Goal: Check status: Check status

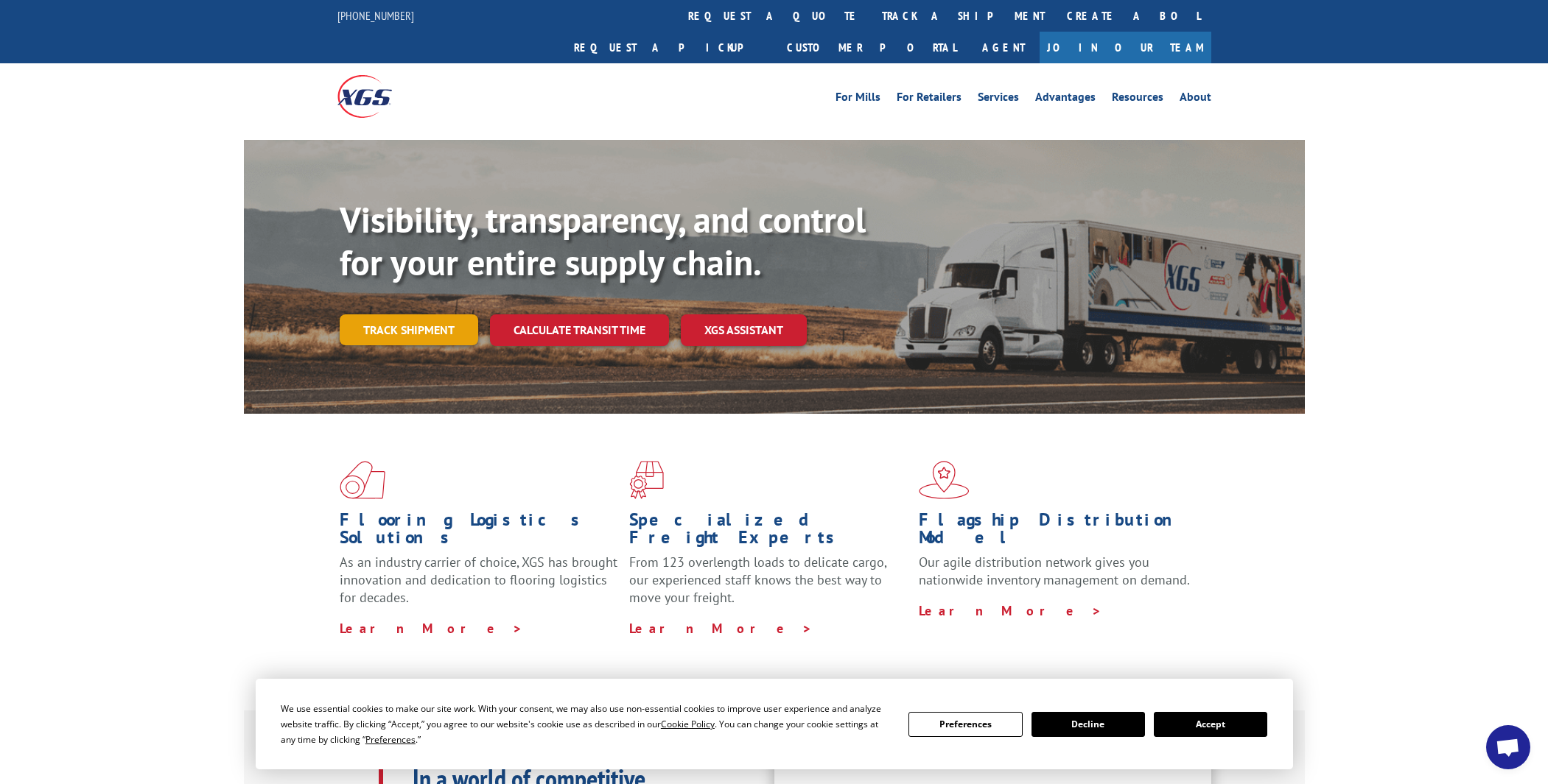
click at [427, 314] on link "Track shipment" at bounding box center [409, 330] width 139 height 31
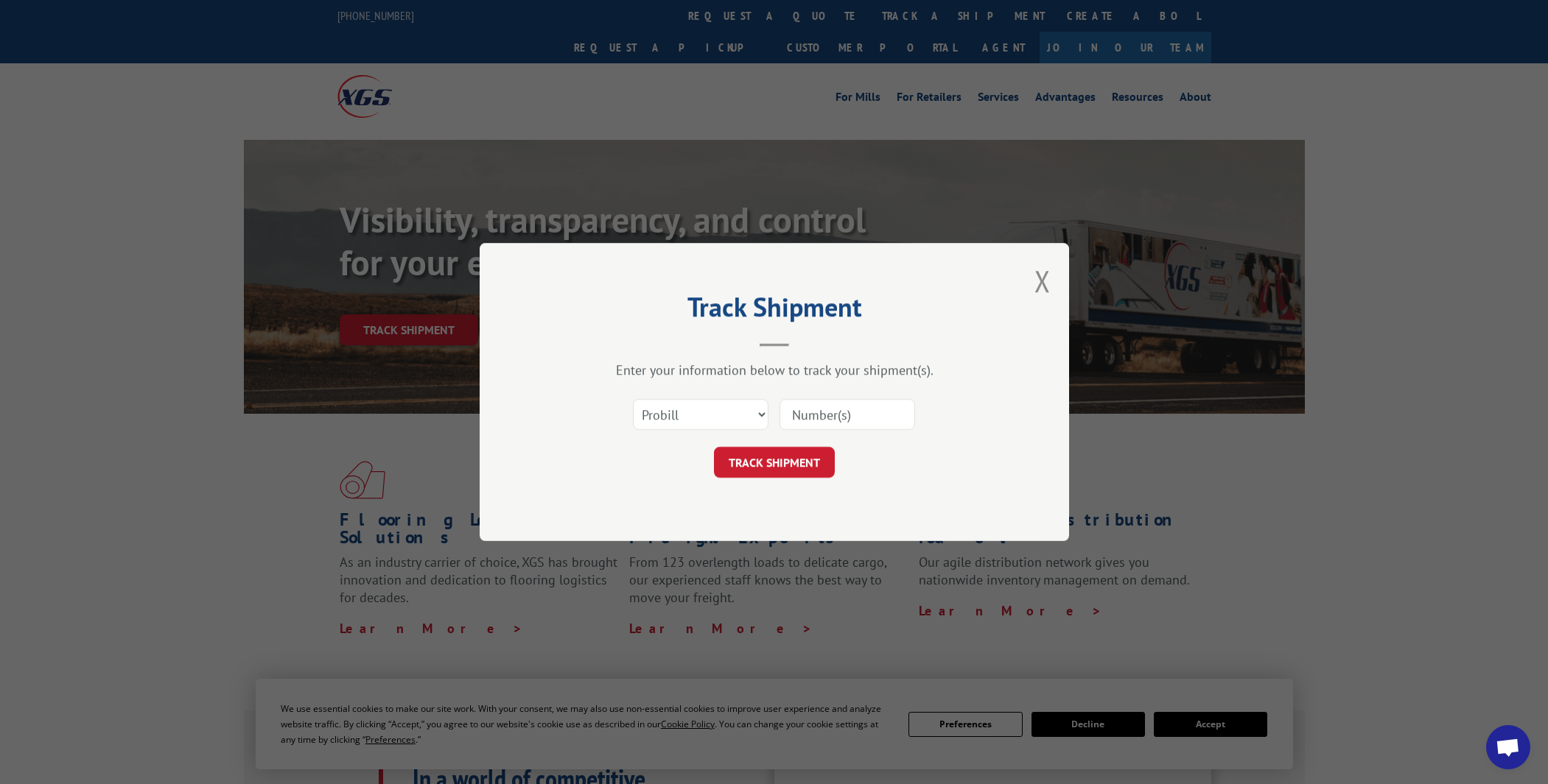
drag, startPoint x: 868, startPoint y: 428, endPoint x: 441, endPoint y: 148, distance: 510.6
click at [863, 425] on input at bounding box center [847, 415] width 135 height 31
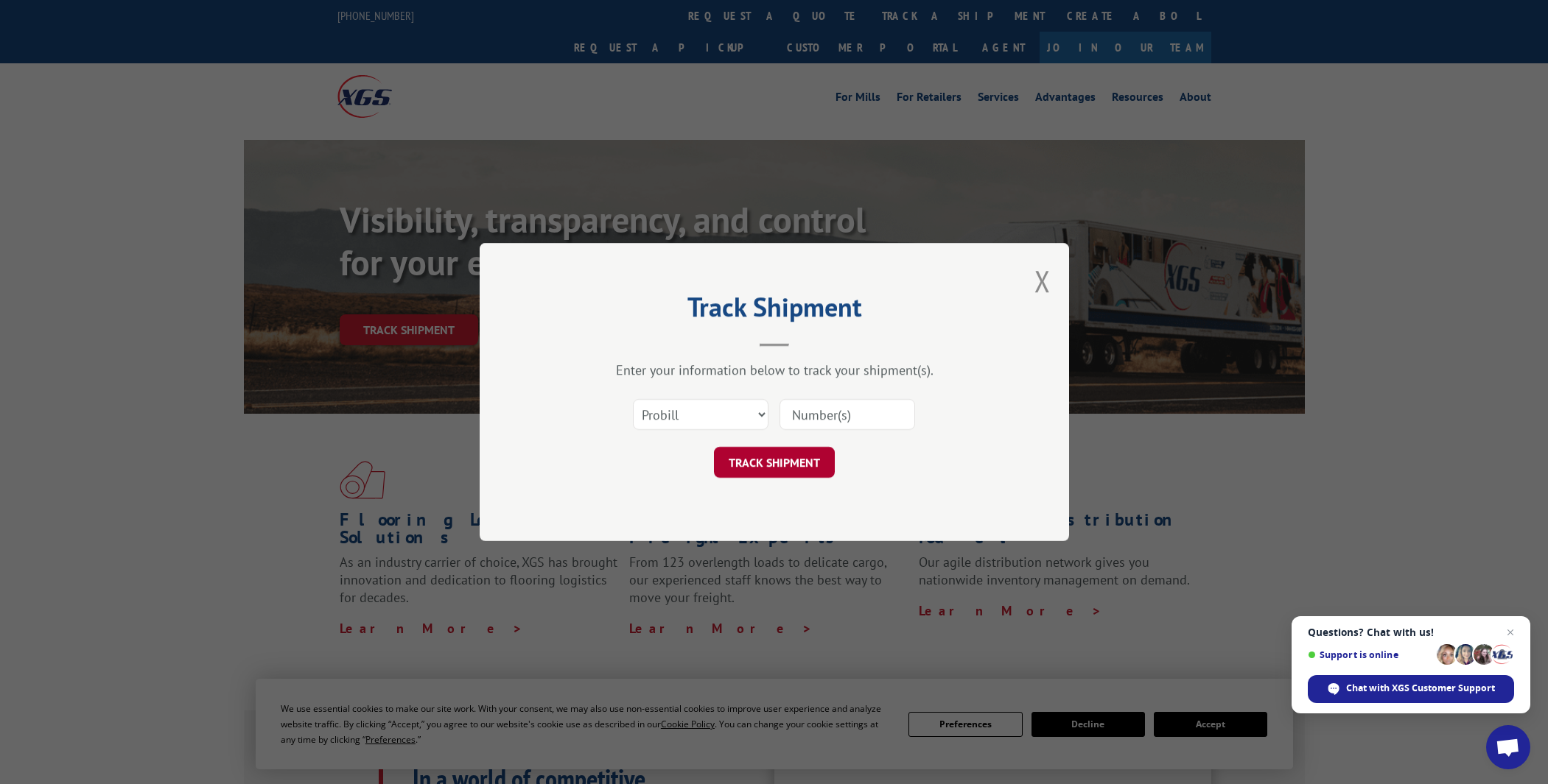
paste input "17402348"
type input "17402348"
click at [772, 463] on button "TRACK SHIPMENT" at bounding box center [774, 462] width 121 height 31
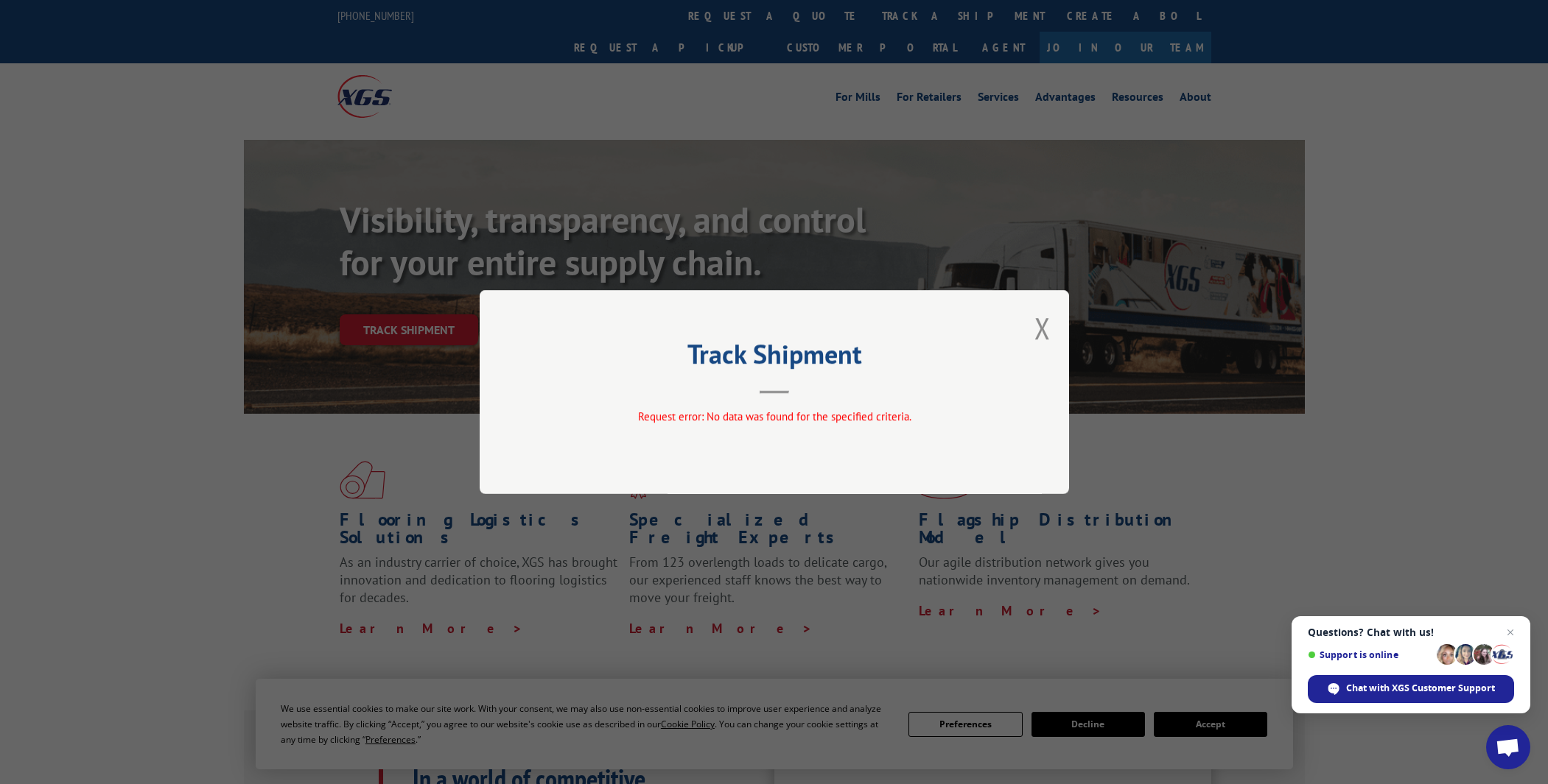
click at [490, 358] on div "Track Shipment Request error: No data was found for the specified criteria." at bounding box center [774, 391] width 589 height 204
click at [466, 343] on div "Track Shipment Request error: No data was found for the specified criteria." at bounding box center [774, 392] width 1548 height 784
click at [1039, 334] on button "Close modal" at bounding box center [1042, 328] width 16 height 39
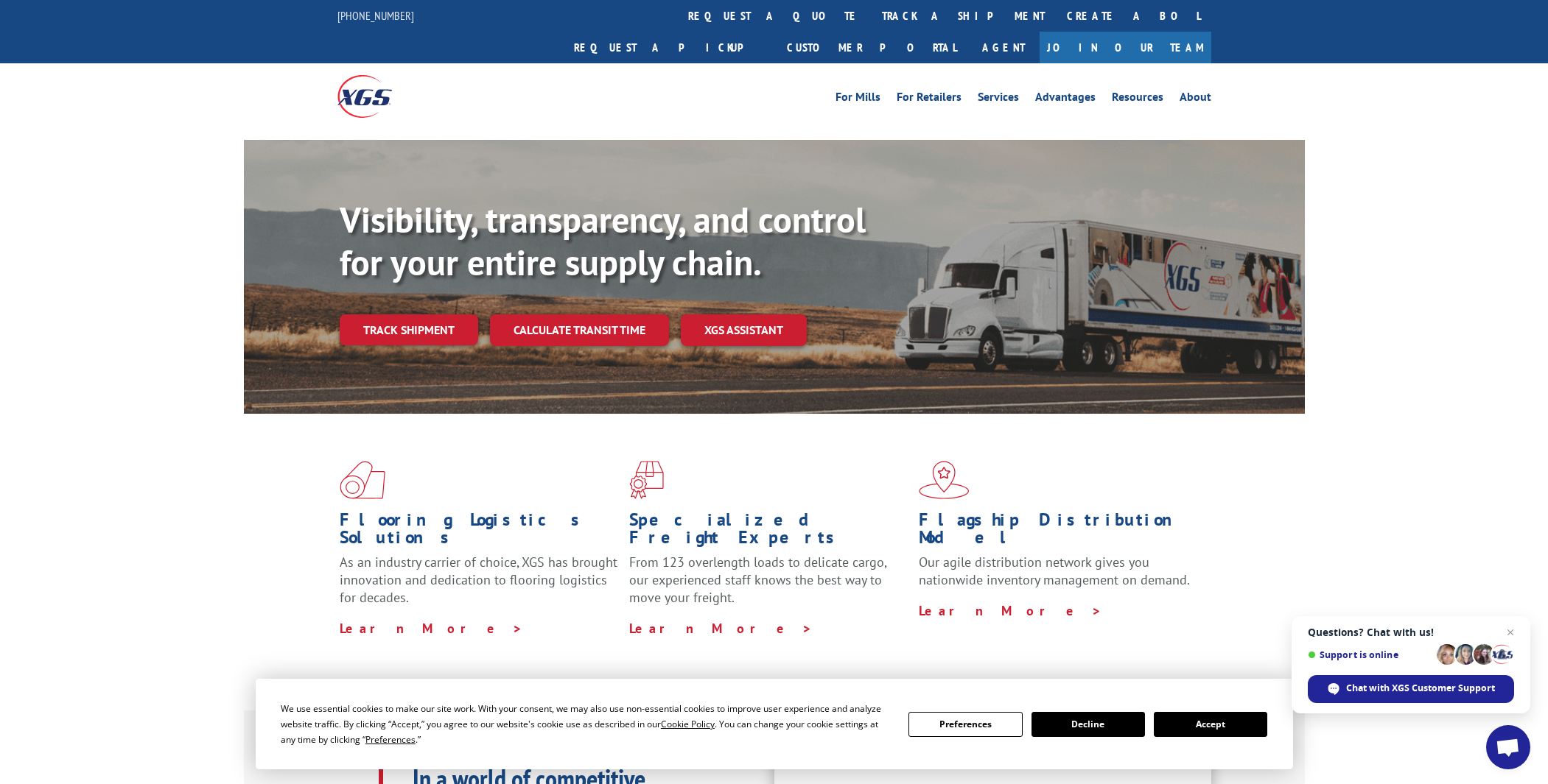
click at [316, 303] on div "Visibility, transparency, and control for your entire supply chain. Track shipm…" at bounding box center [774, 291] width 1060 height 303
click at [358, 314] on link "Track shipment" at bounding box center [409, 330] width 139 height 31
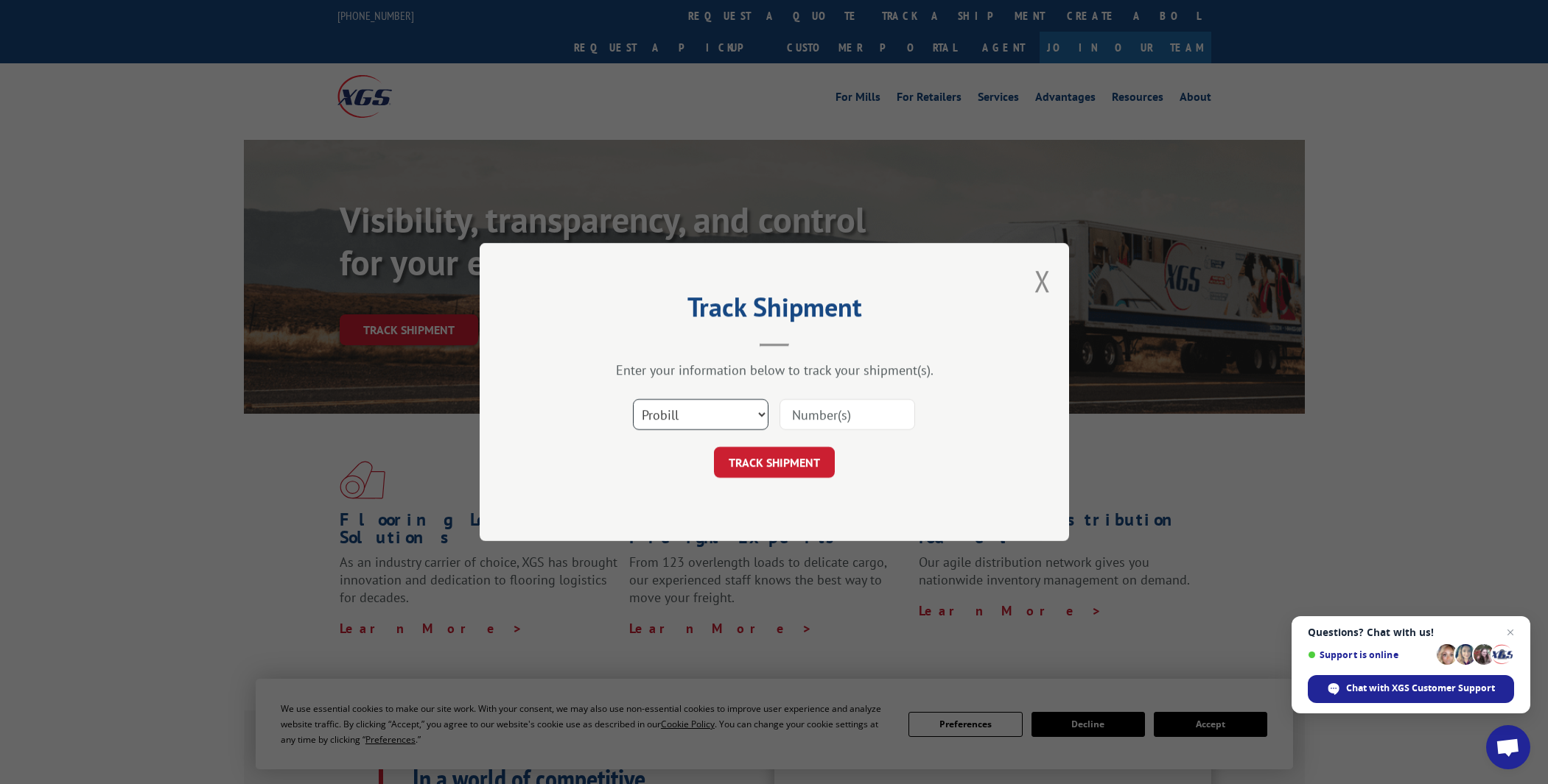
click at [709, 416] on select "Select category... Probill BOL PO" at bounding box center [700, 415] width 135 height 31
select select "bol"
click at [812, 416] on input at bounding box center [847, 415] width 135 height 31
paste input "17402348"
type input "17402348"
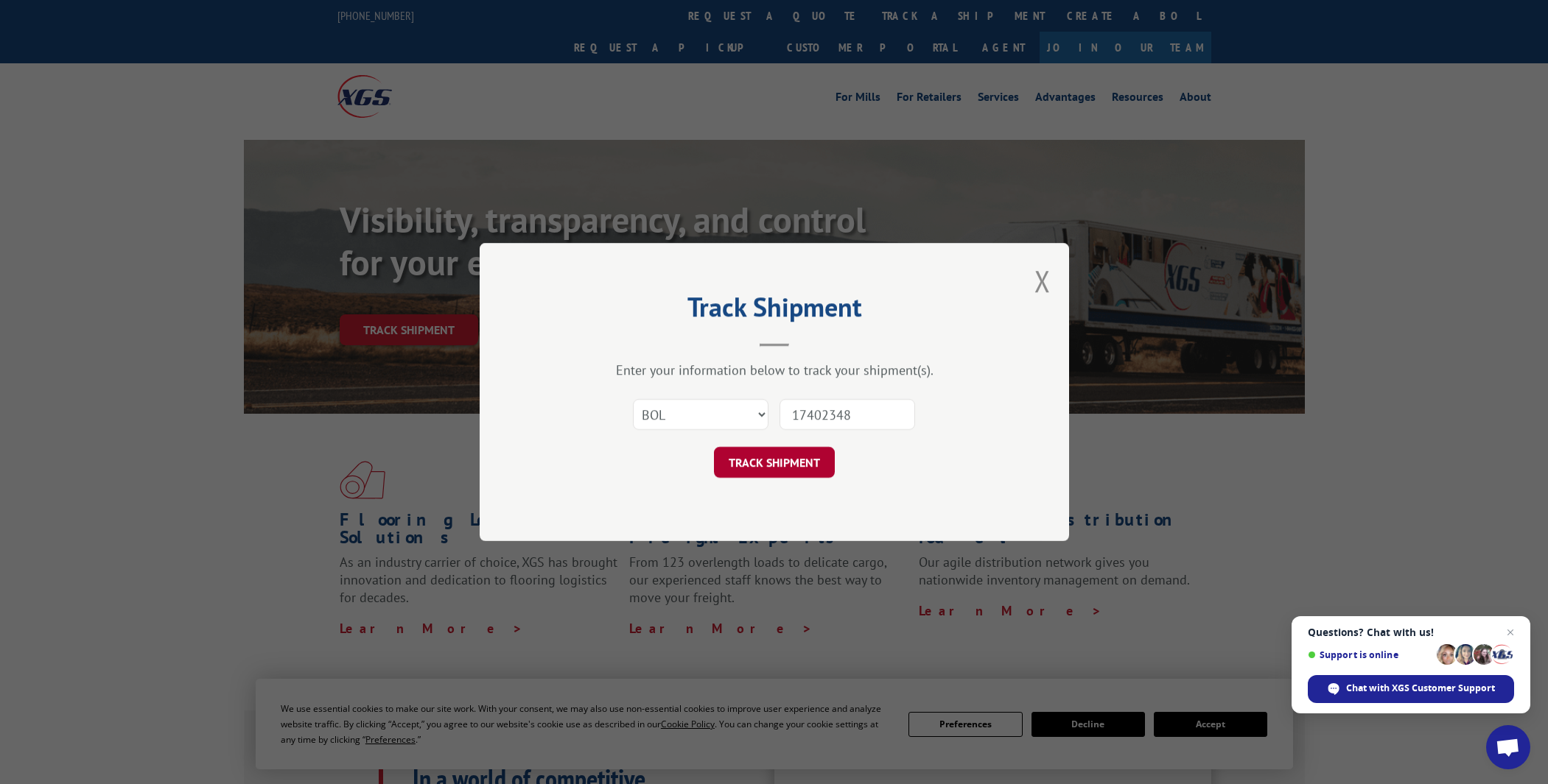
click at [782, 460] on button "TRACK SHIPMENT" at bounding box center [774, 462] width 121 height 31
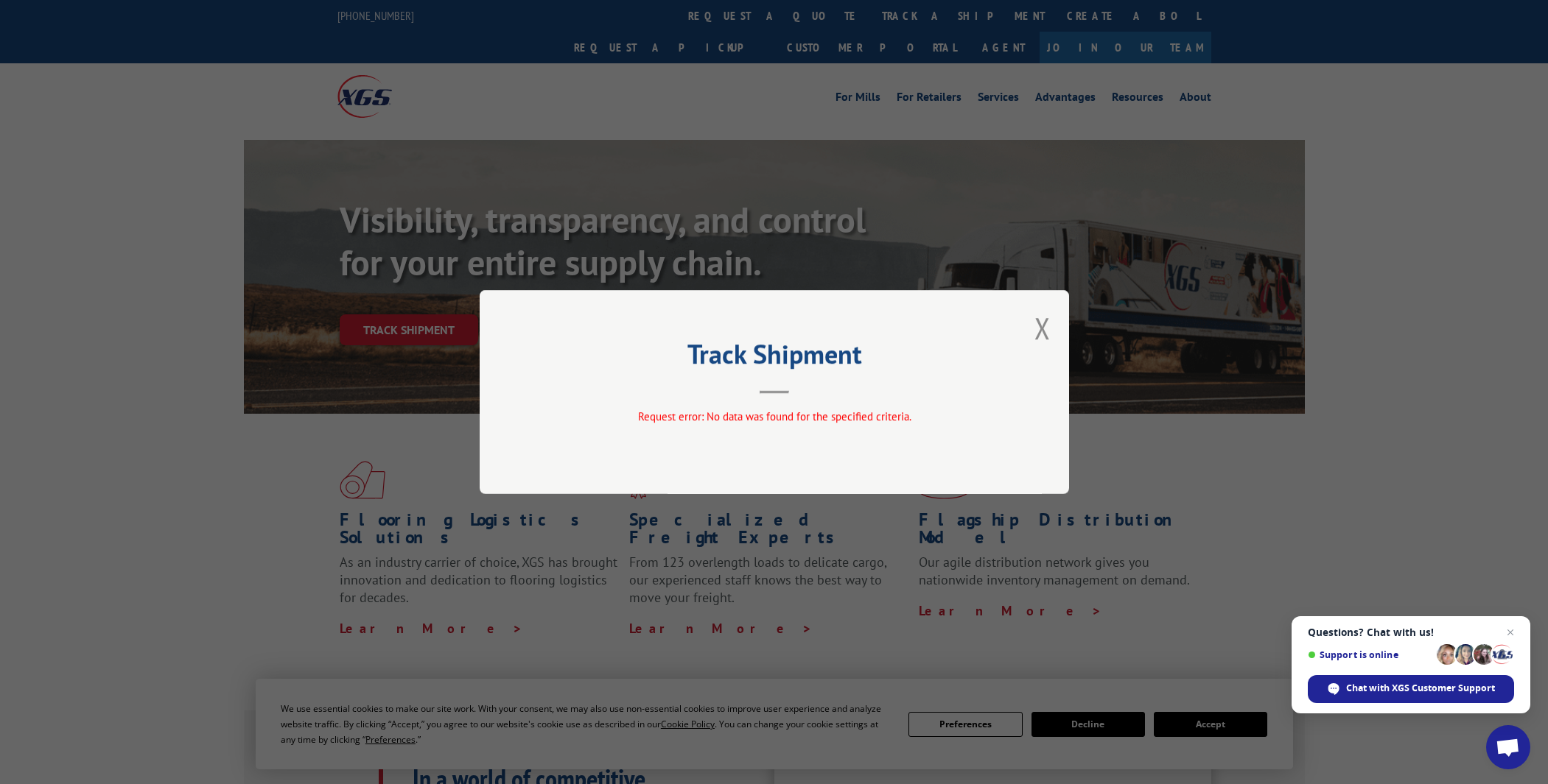
click at [377, 324] on div "Track Shipment Request error: No data was found for the specified criteria." at bounding box center [774, 392] width 1548 height 784
click at [390, 304] on div "Track Shipment Request error: No data was found for the specified criteria." at bounding box center [774, 392] width 1548 height 784
click at [1040, 323] on button "Close modal" at bounding box center [1042, 328] width 16 height 39
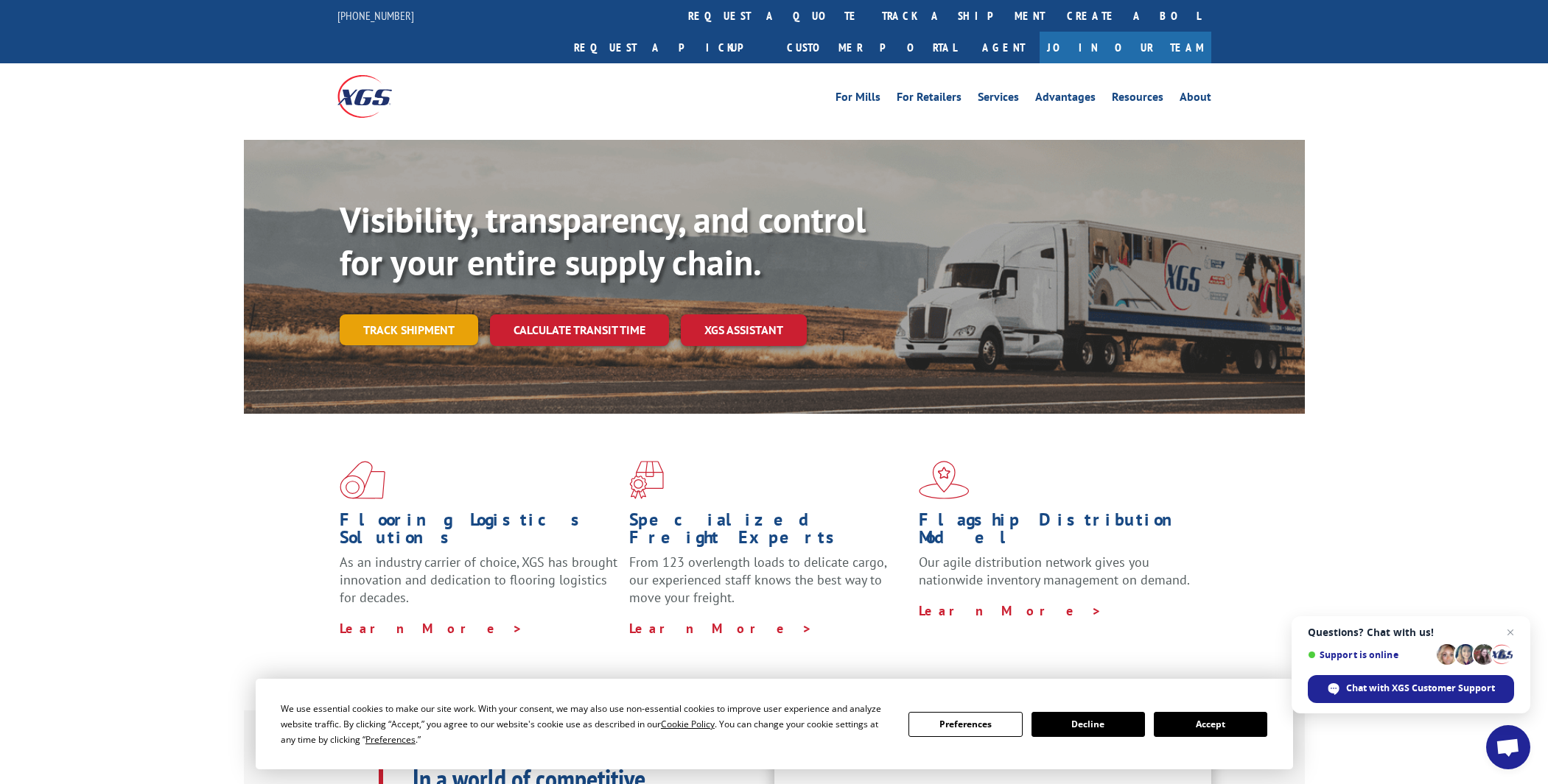
click at [358, 314] on link "Track shipment" at bounding box center [409, 330] width 139 height 31
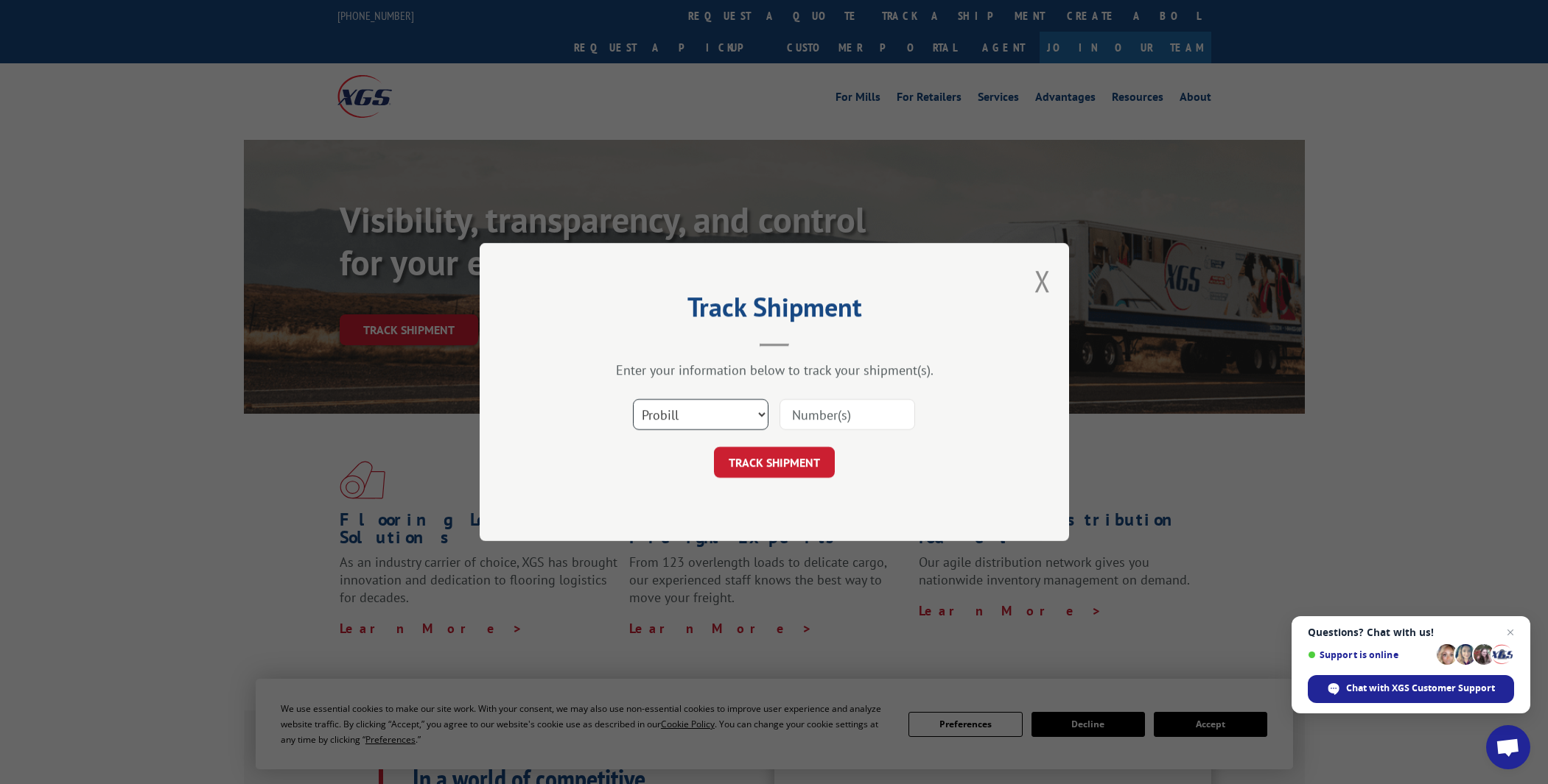
click at [735, 418] on select "Select category... Probill BOL PO" at bounding box center [700, 415] width 135 height 31
select select "po"
click at [836, 407] on input at bounding box center [847, 415] width 135 height 31
paste input "AGARCATHQASIM"
type input "AGARCATHQASIM"
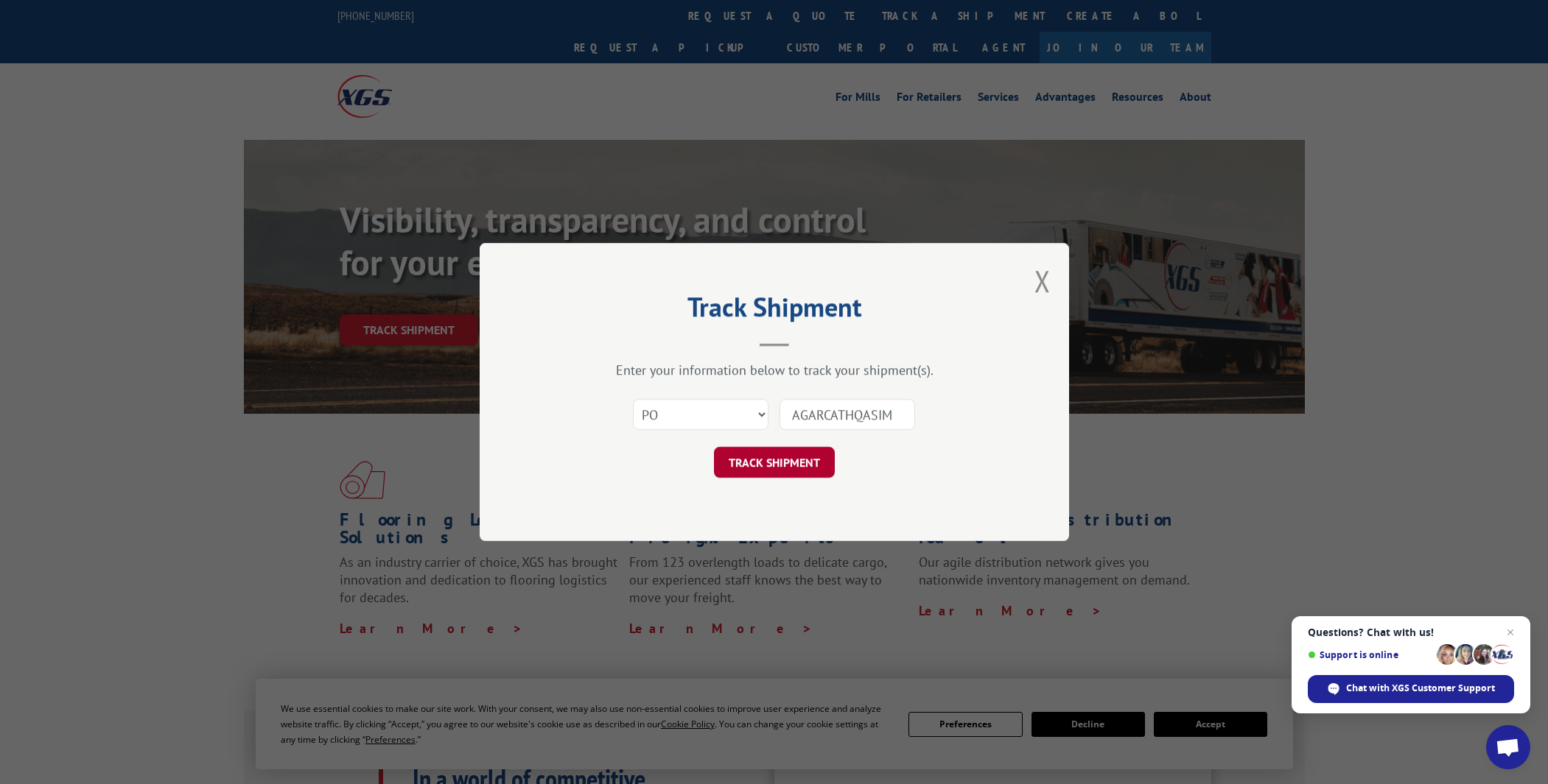
click at [802, 470] on button "TRACK SHIPMENT" at bounding box center [774, 462] width 121 height 31
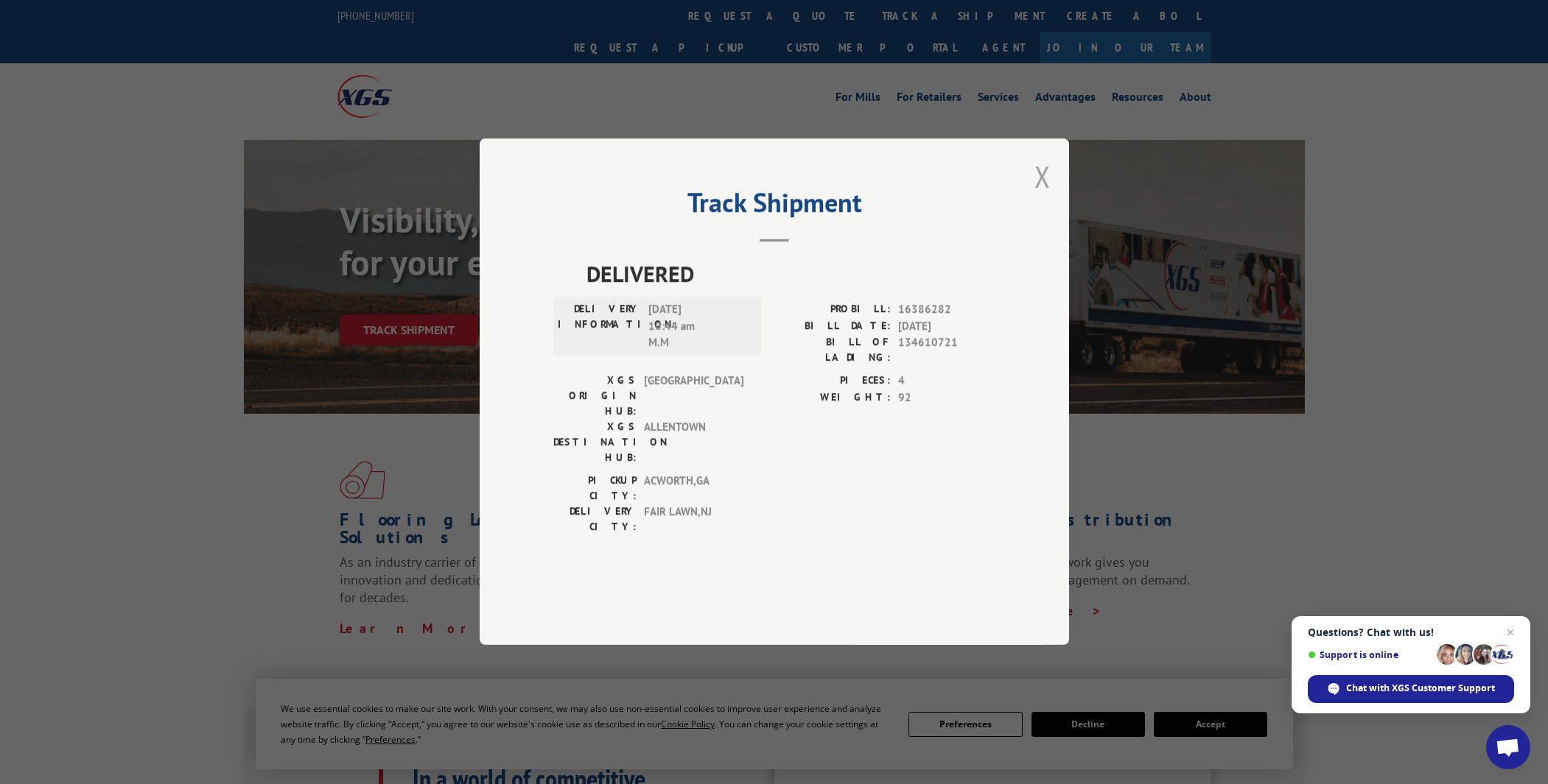
click at [1048, 196] on button "Close modal" at bounding box center [1042, 176] width 16 height 39
